Goal: Task Accomplishment & Management: Manage account settings

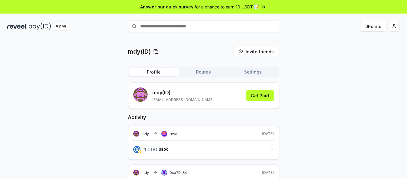
scroll to position [32, 0]
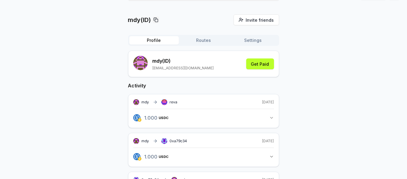
click at [268, 119] on button "1.000 USDC 1 USDC" at bounding box center [203, 118] width 141 height 10
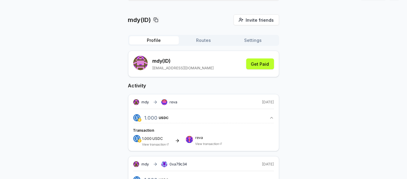
click at [268, 119] on button "1.000 USDC 1 USDC" at bounding box center [203, 118] width 141 height 10
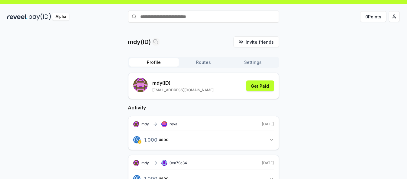
scroll to position [0, 0]
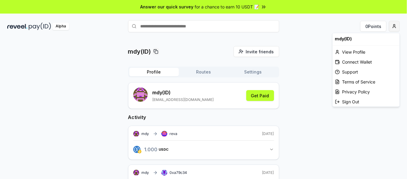
click at [394, 28] on html "Answer our quick survey for a chance to earn 10 USDT 📝 Alpha 0 Points mdy(ID) I…" at bounding box center [203, 89] width 407 height 179
click at [313, 89] on html "Answer our quick survey for a chance to earn 10 USDT 📝 Alpha 0 Points mdy(ID) I…" at bounding box center [203, 89] width 407 height 179
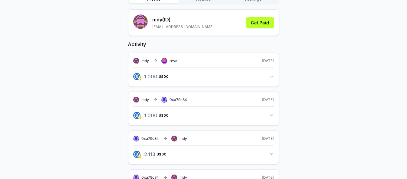
scroll to position [63, 0]
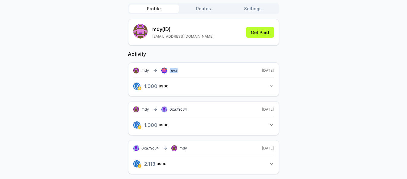
drag, startPoint x: 192, startPoint y: 69, endPoint x: 206, endPoint y: 69, distance: 13.9
click at [206, 69] on div "mdy reva 1 day ago 1.000 USDC 1 USDC" at bounding box center [203, 80] width 151 height 34
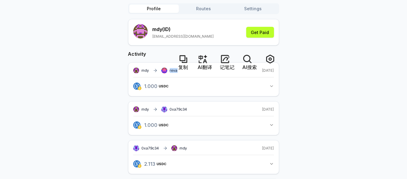
click at [206, 69] on div "mdy reva 1 day ago" at bounding box center [203, 71] width 141 height 6
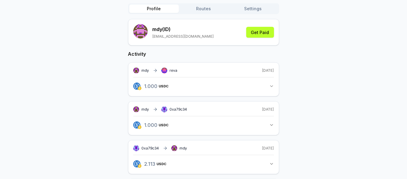
click at [266, 85] on button "1.000 USDC 1 USDC" at bounding box center [203, 86] width 141 height 10
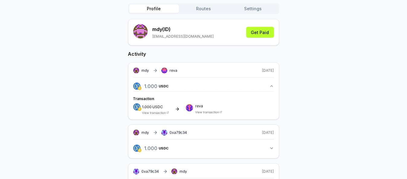
click at [266, 85] on button "1.000 USDC 1 USDC" at bounding box center [203, 86] width 141 height 10
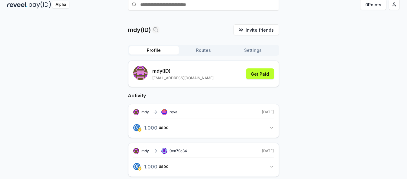
scroll to position [32, 0]
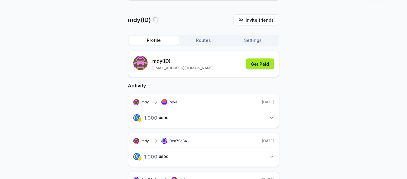
click at [256, 65] on button "Get Paid" at bounding box center [260, 64] width 28 height 11
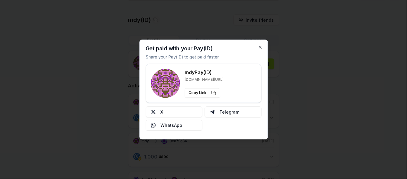
click at [264, 47] on div "Get paid with your Pay(ID) Share your Pay(ID) to get paid faster mdy Pay(ID) re…" at bounding box center [203, 90] width 128 height 100
click at [263, 46] on div "Get paid with your Pay(ID) Share your Pay(ID) to get paid faster mdy Pay(ID) re…" at bounding box center [203, 90] width 128 height 100
click at [262, 46] on icon "button" at bounding box center [260, 47] width 5 height 5
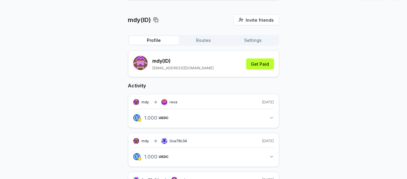
click at [147, 19] on p "mdy(ID)" at bounding box center [139, 20] width 23 height 8
drag, startPoint x: 204, startPoint y: 28, endPoint x: 199, endPoint y: 25, distance: 6.4
click at [204, 28] on div "mdy(ID) Invite friends Invite Profile Routes Settings mdy (ID) 893962473@qq.com…" at bounding box center [203, 134] width 151 height 240
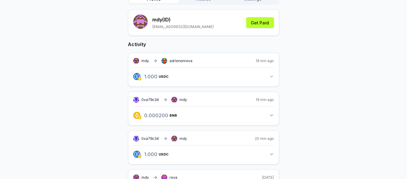
scroll to position [63, 0]
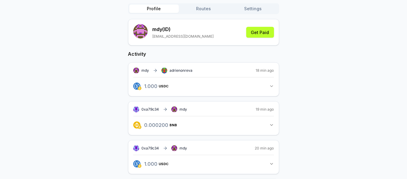
drag, startPoint x: 169, startPoint y: 85, endPoint x: 139, endPoint y: 85, distance: 29.6
click at [139, 85] on div "1.000 USDC 1 USDC" at bounding box center [151, 86] width 37 height 10
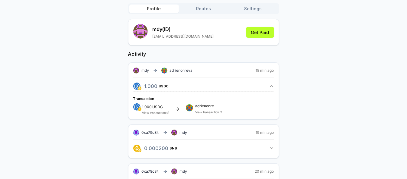
click at [86, 85] on div "mdy(ID) Invite friends Invite Profile Routes Settings mdy (ID) 893962473@qq.com…" at bounding box center [203, 173] width 392 height 380
click at [231, 94] on div "Transaction 1.000 USDC View transaction adrienonre View transaction" at bounding box center [203, 102] width 141 height 23
click at [231, 89] on button "1.000 USDC 1 USDC" at bounding box center [203, 86] width 141 height 10
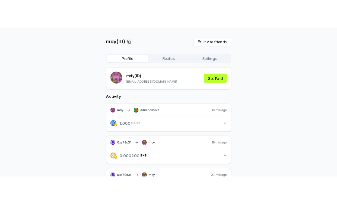
scroll to position [0, 0]
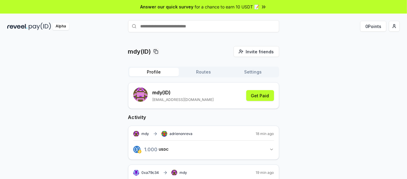
click at [232, 7] on span "for a chance to earn 10 USDT 📝" at bounding box center [227, 7] width 65 height 6
